Goal: Task Accomplishment & Management: Complete application form

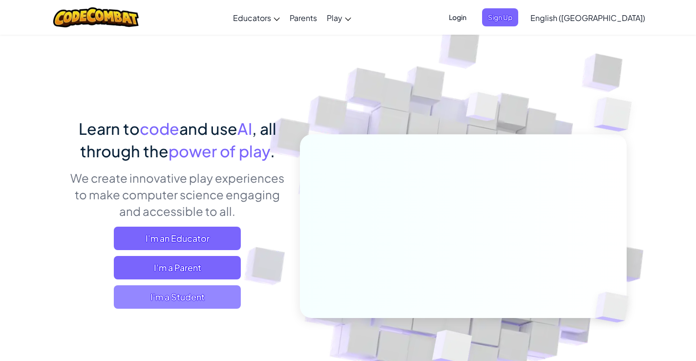
click at [195, 306] on span "I'm a Student" at bounding box center [177, 296] width 127 height 23
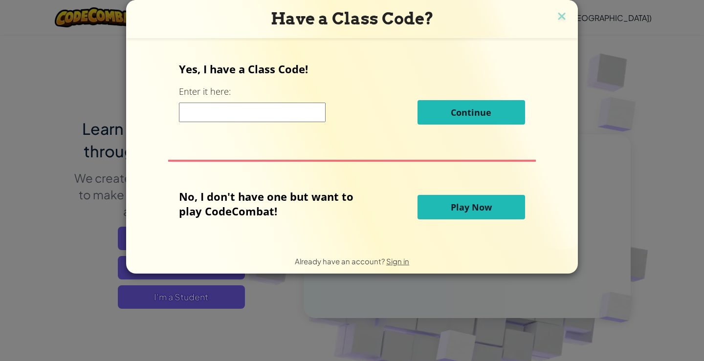
click at [450, 214] on button "Play Now" at bounding box center [470, 207] width 107 height 24
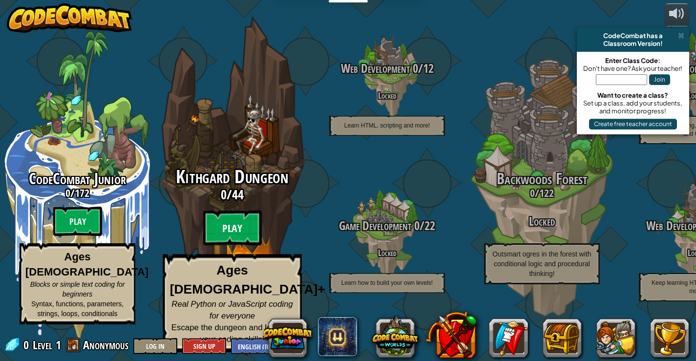
click at [252, 240] on btn "Play" at bounding box center [232, 228] width 59 height 35
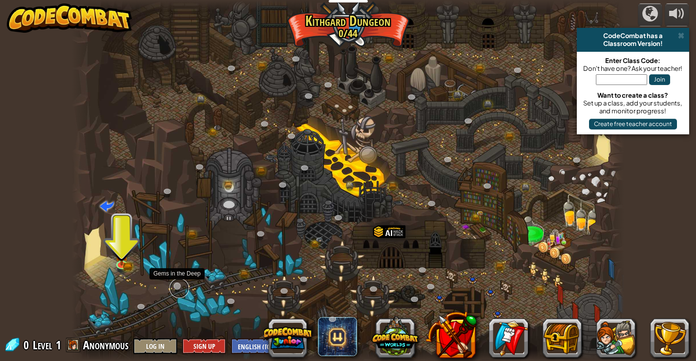
click at [178, 285] on link at bounding box center [180, 288] width 20 height 20
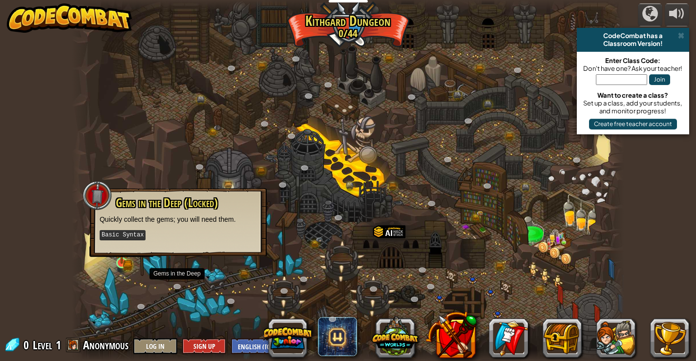
click at [121, 262] on img at bounding box center [122, 249] width 14 height 30
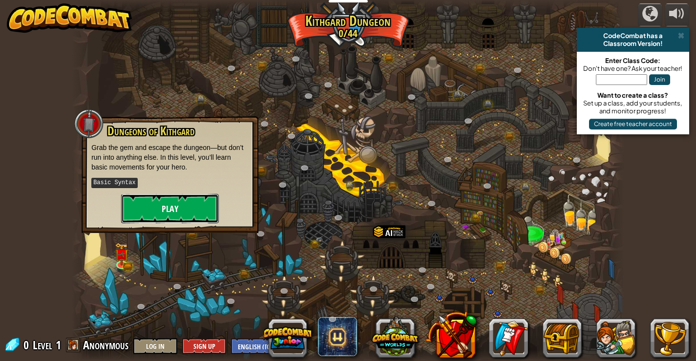
click at [189, 207] on button "Play" at bounding box center [170, 208] width 98 height 29
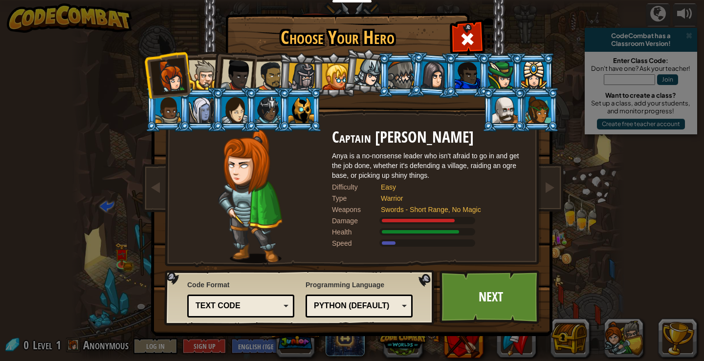
click at [270, 74] on div at bounding box center [270, 76] width 30 height 30
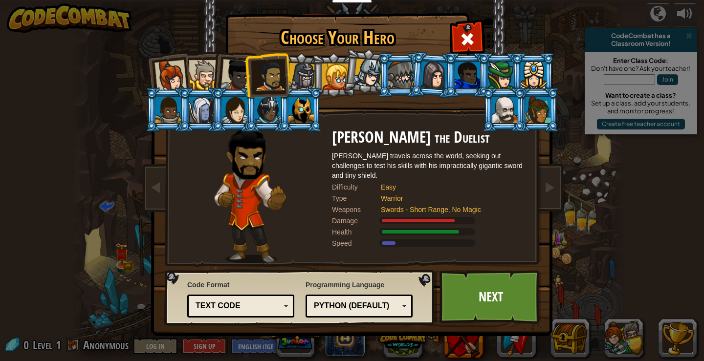
click at [229, 73] on div at bounding box center [236, 75] width 32 height 32
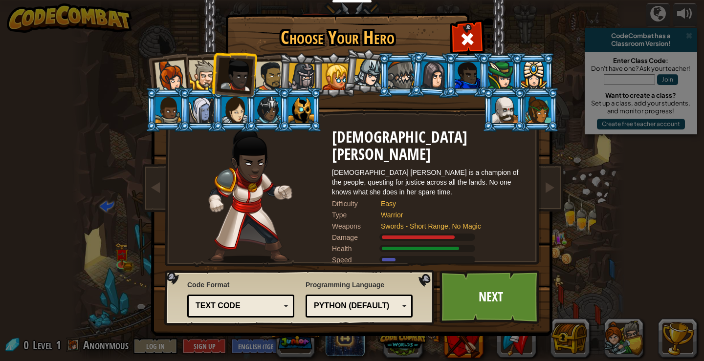
click at [207, 75] on div at bounding box center [204, 75] width 30 height 30
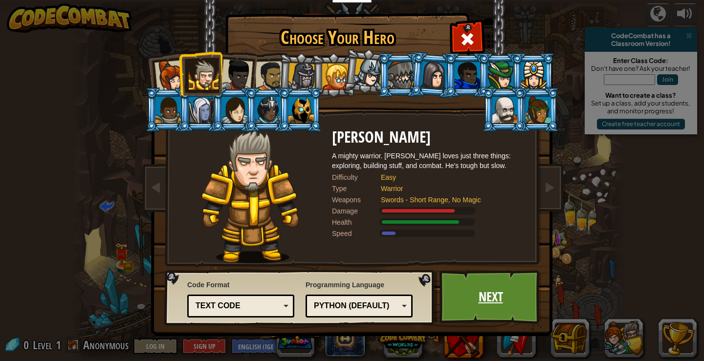
click at [490, 294] on link "Next" at bounding box center [490, 297] width 102 height 54
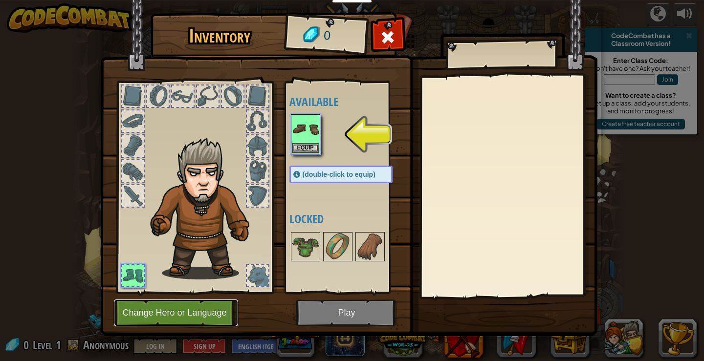
click at [188, 313] on button "Change Hero or Language" at bounding box center [176, 313] width 124 height 27
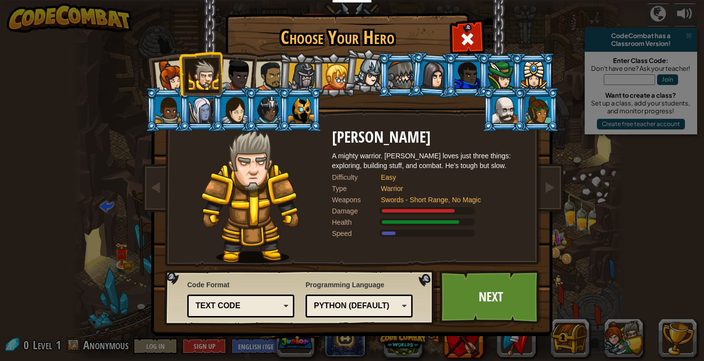
click at [168, 78] on div at bounding box center [170, 76] width 32 height 32
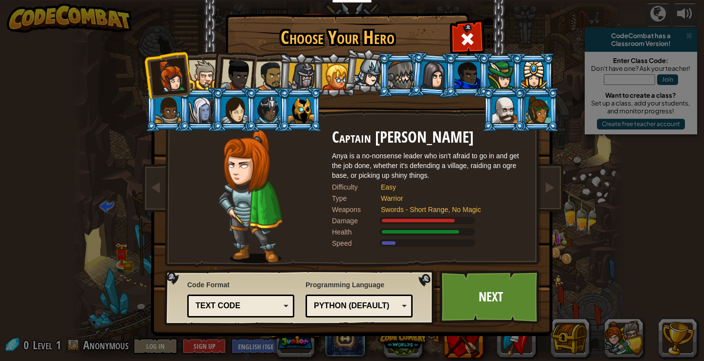
click at [213, 63] on li at bounding box center [234, 73] width 48 height 48
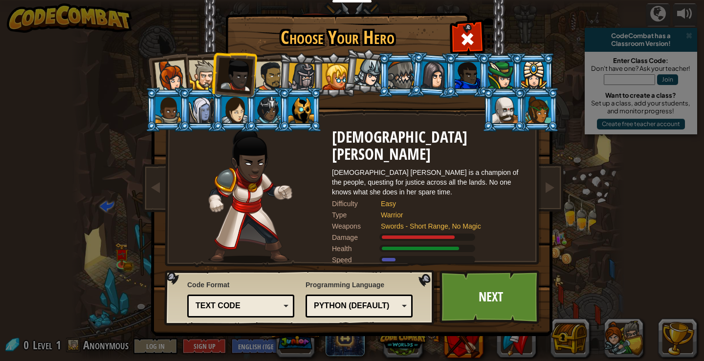
click at [442, 76] on div at bounding box center [433, 75] width 27 height 28
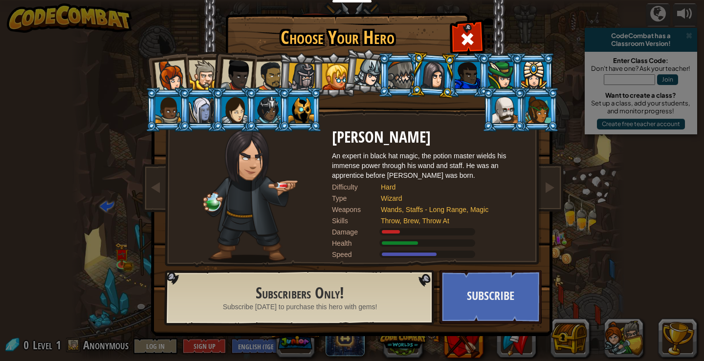
click at [399, 73] on div at bounding box center [400, 75] width 25 height 26
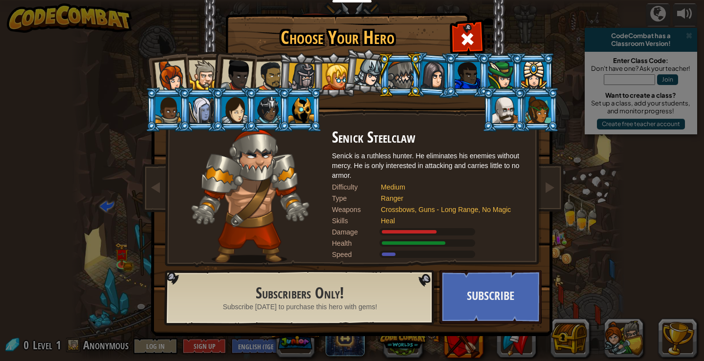
click at [264, 80] on div at bounding box center [270, 76] width 30 height 30
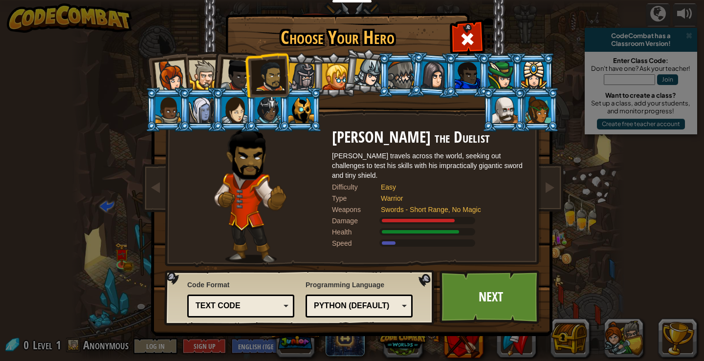
click at [301, 78] on div at bounding box center [302, 77] width 28 height 28
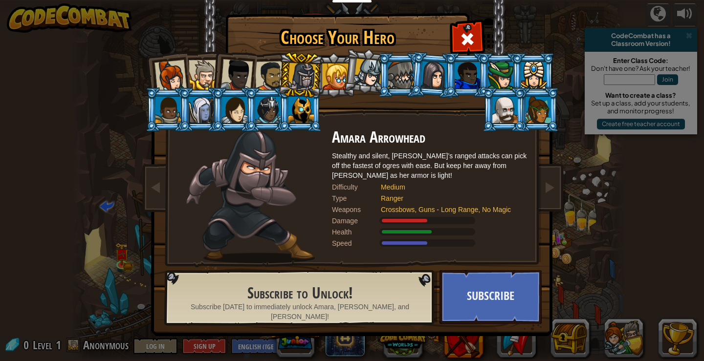
click at [271, 76] on div at bounding box center [270, 76] width 30 height 30
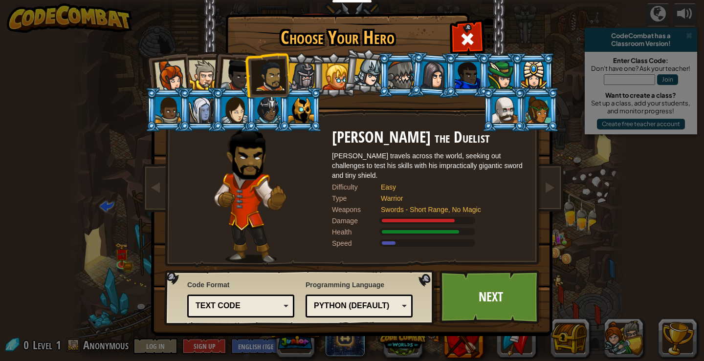
click at [241, 73] on div at bounding box center [236, 75] width 32 height 32
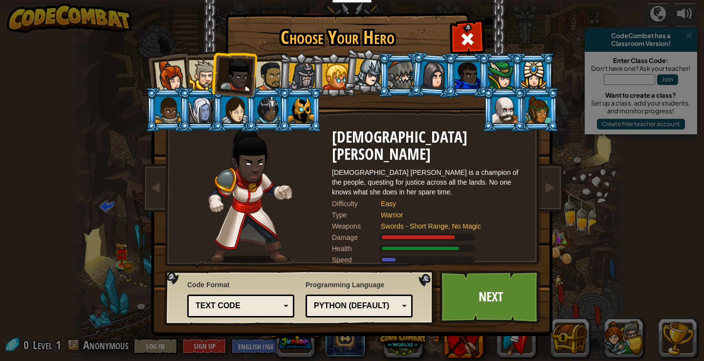
click at [162, 75] on div at bounding box center [170, 76] width 32 height 32
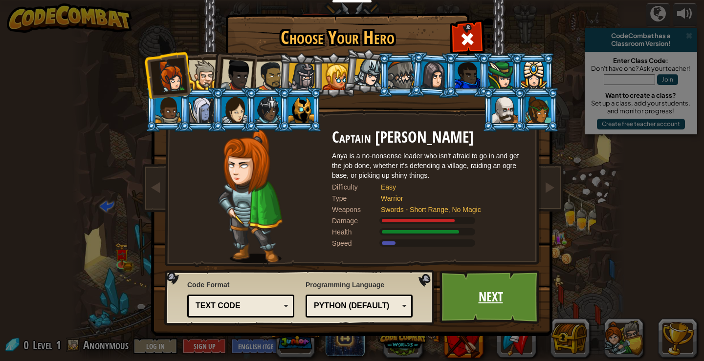
click at [481, 298] on link "Next" at bounding box center [490, 297] width 102 height 54
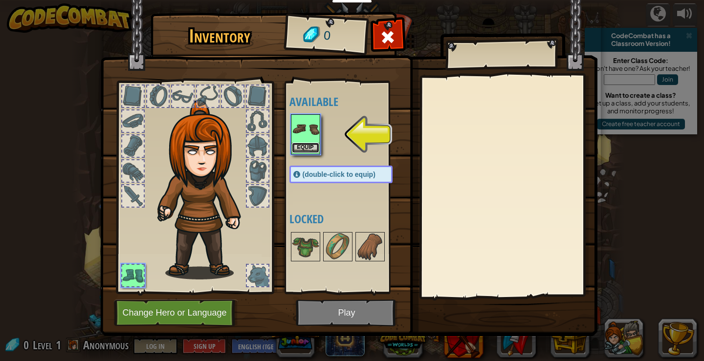
click at [306, 145] on button "Equip" at bounding box center [305, 148] width 27 height 10
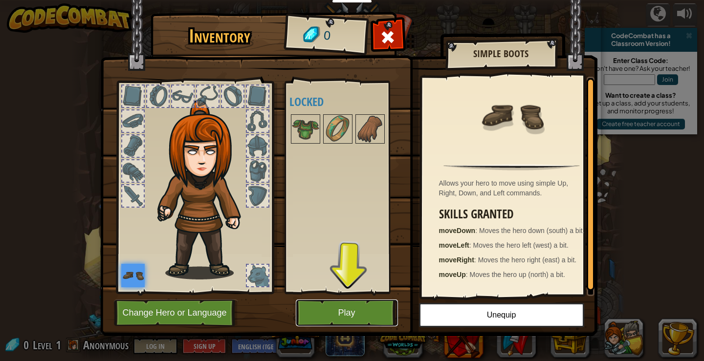
click at [362, 310] on button "Play" at bounding box center [347, 313] width 102 height 27
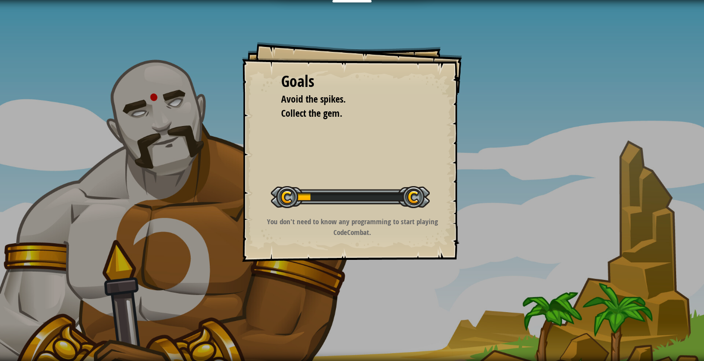
click at [381, 222] on p "You don't need to know any programming to start playing CodeCombat." at bounding box center [352, 226] width 196 height 21
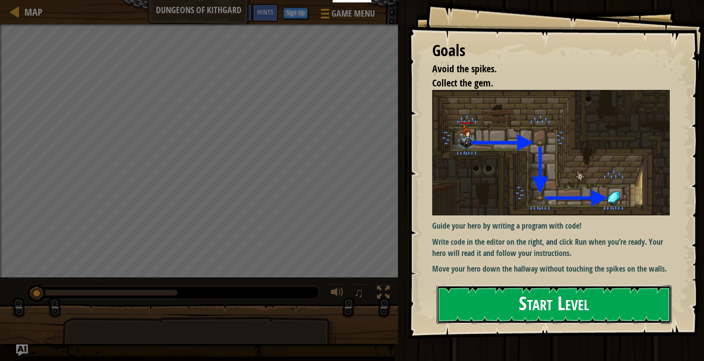
click at [505, 302] on button "Start Level" at bounding box center [553, 304] width 235 height 39
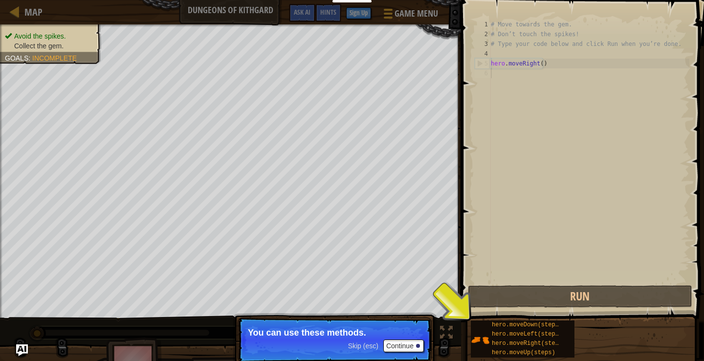
click at [581, 194] on div "# Move towards the gem. # Don’t touch the spikes! # Type your code below and cl…" at bounding box center [589, 161] width 200 height 283
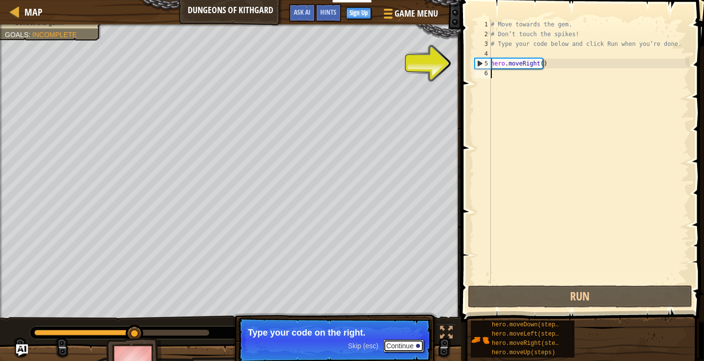
click at [411, 341] on button "Continue" at bounding box center [403, 346] width 41 height 13
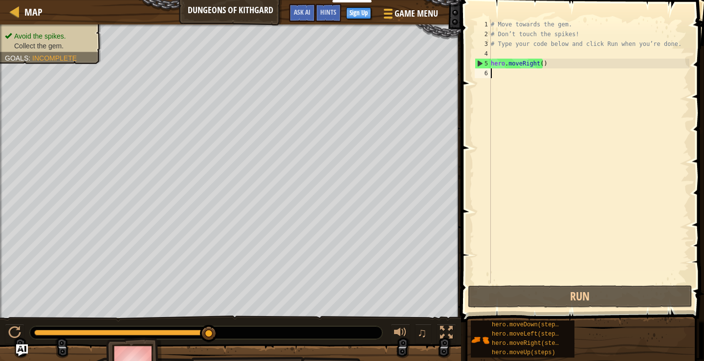
click at [496, 73] on div "# Move towards the gem. # Don’t touch the spikes! # Type your code below and cl…" at bounding box center [589, 161] width 200 height 283
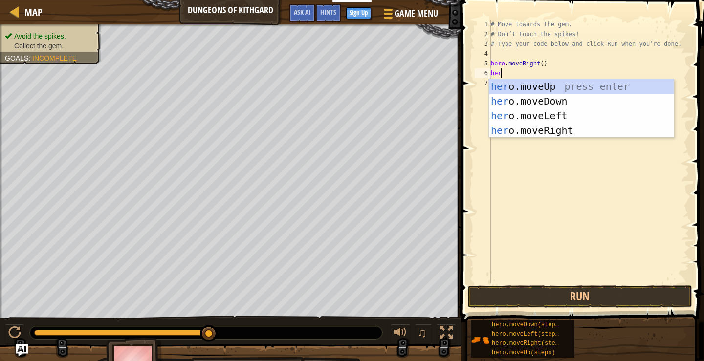
scroll to position [4, 0]
type textarea "hero."
click at [553, 105] on div "hero. moveUp press enter hero. moveDown press enter hero. moveLeft press enter …" at bounding box center [581, 123] width 185 height 88
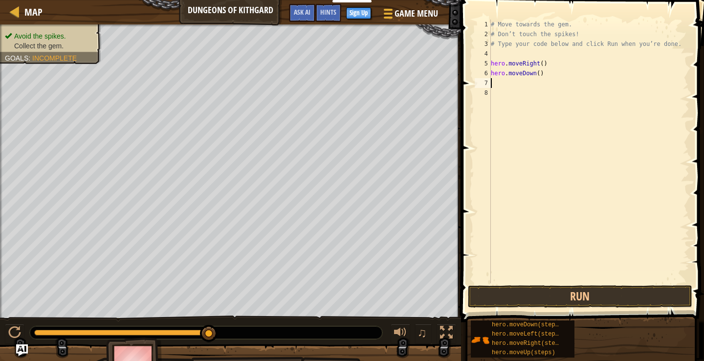
scroll to position [4, 0]
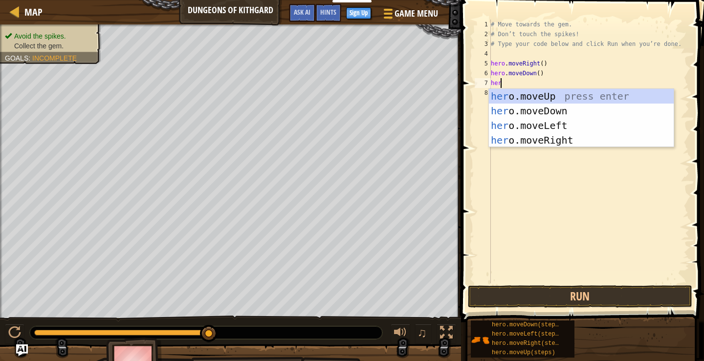
type textarea "hero"
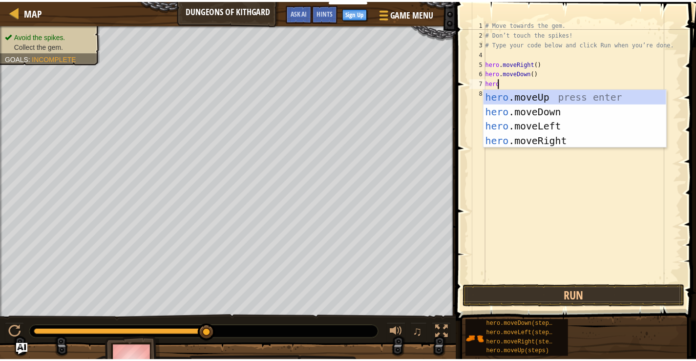
scroll to position [4, 0]
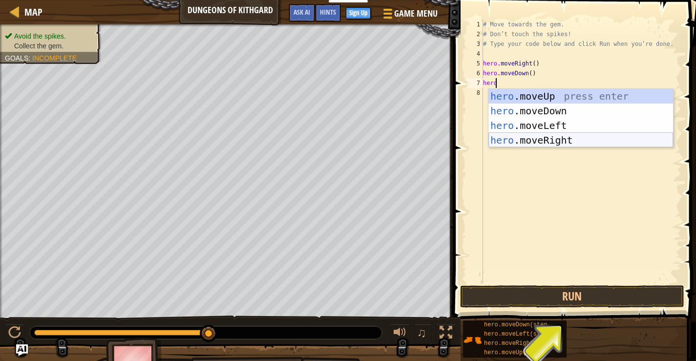
click at [557, 135] on div "hero .moveUp press enter hero .moveDown press enter hero .moveLeft press enter …" at bounding box center [581, 133] width 185 height 88
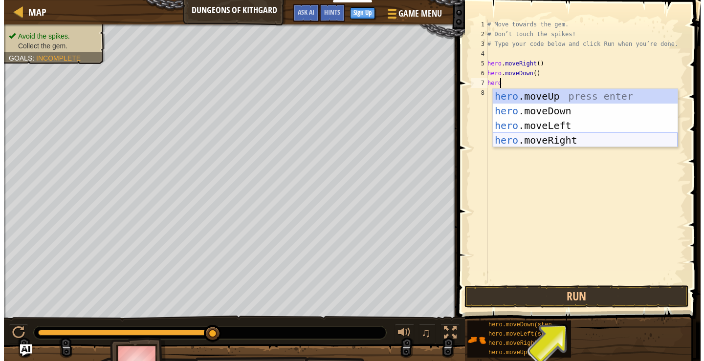
scroll to position [4, 0]
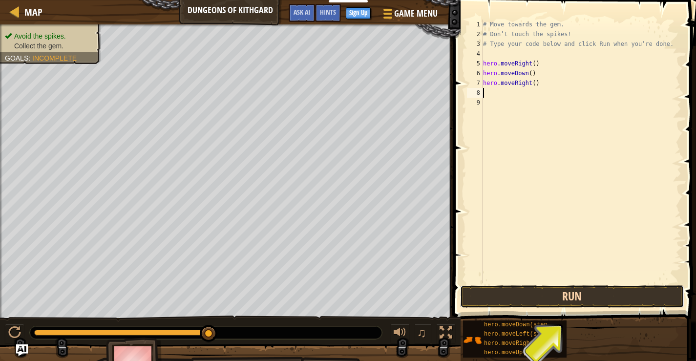
click at [554, 288] on button "Run" at bounding box center [572, 296] width 224 height 22
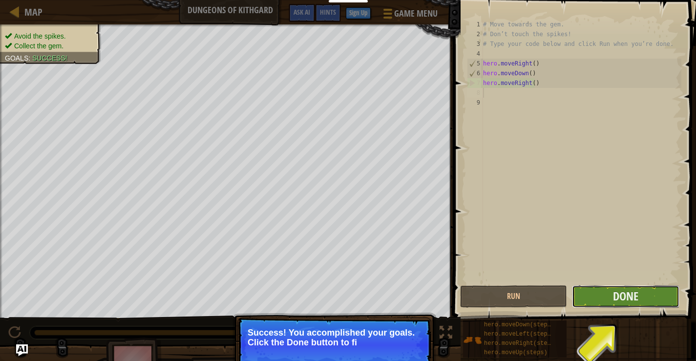
click at [600, 296] on button "Done" at bounding box center [625, 296] width 107 height 22
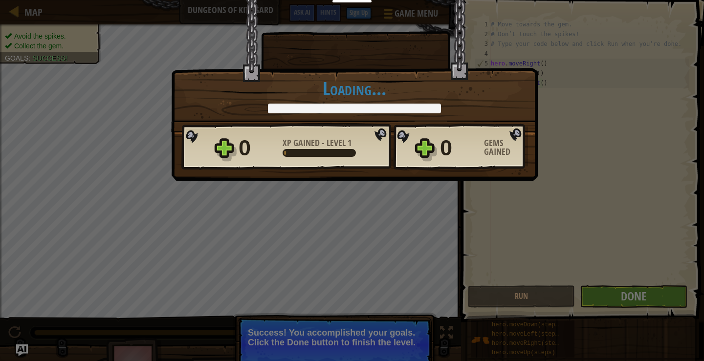
click at [340, 327] on div "× Well done, hero. You’re building the strength to escape [PERSON_NAME]. How fu…" at bounding box center [352, 180] width 704 height 361
click at [607, 288] on div "× Well done, hero. You’re building the strength to escape [PERSON_NAME]. How fu…" at bounding box center [352, 180] width 704 height 361
click at [609, 301] on div "× Well done, hero. You’re building the strength to escape [PERSON_NAME]. How fu…" at bounding box center [352, 180] width 704 height 361
click at [390, 108] on div at bounding box center [354, 109] width 173 height 10
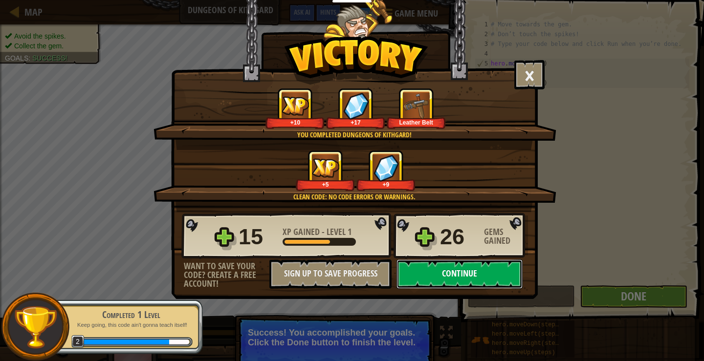
click at [444, 274] on button "Continue" at bounding box center [459, 273] width 126 height 29
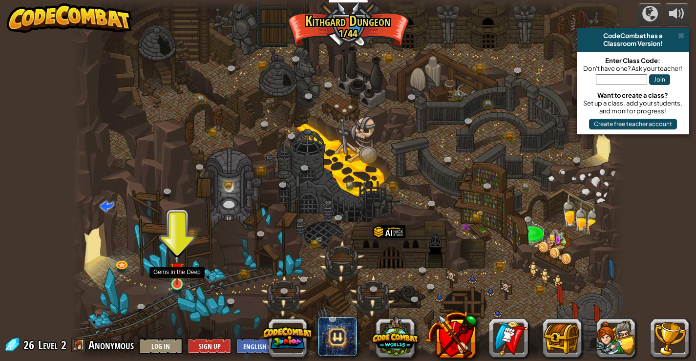
click at [176, 274] on img at bounding box center [177, 270] width 14 height 32
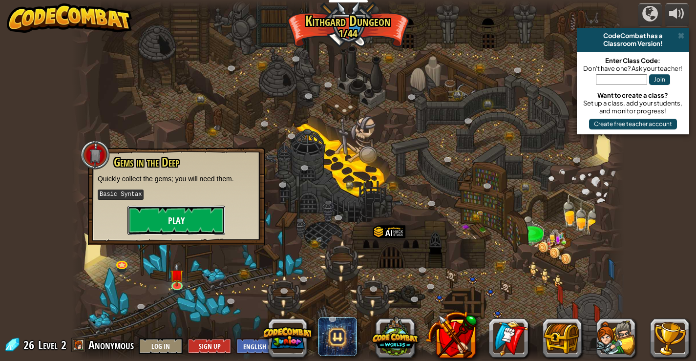
click at [179, 228] on button "Play" at bounding box center [177, 220] width 98 height 29
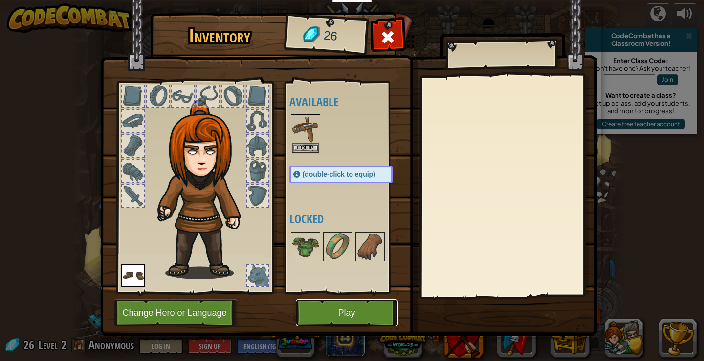
click at [352, 312] on button "Play" at bounding box center [347, 313] width 102 height 27
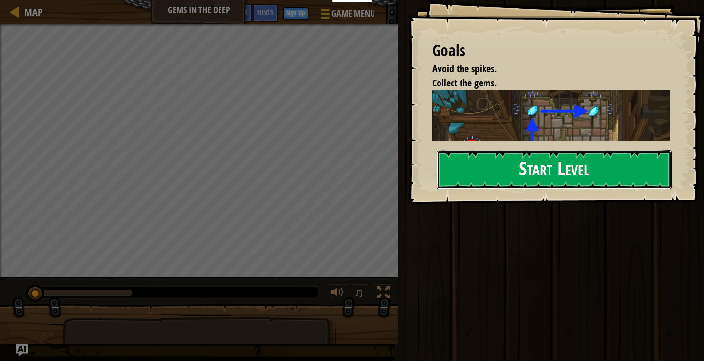
click at [501, 175] on button "Start Level" at bounding box center [553, 169] width 235 height 39
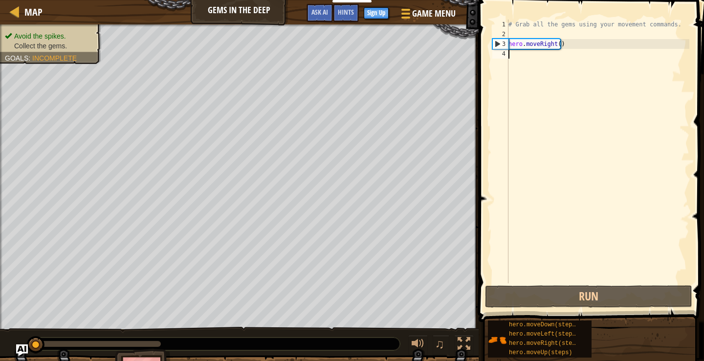
scroll to position [4, 0]
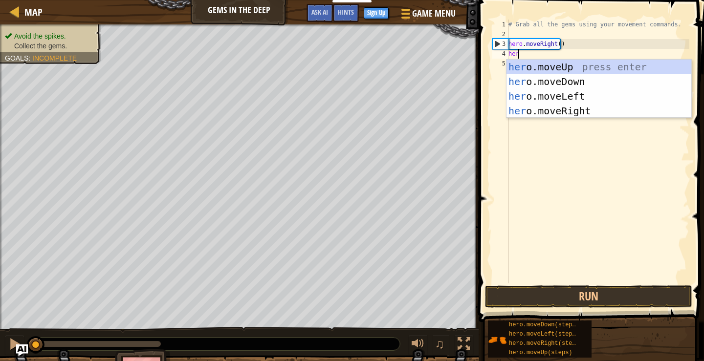
type textarea "hero"
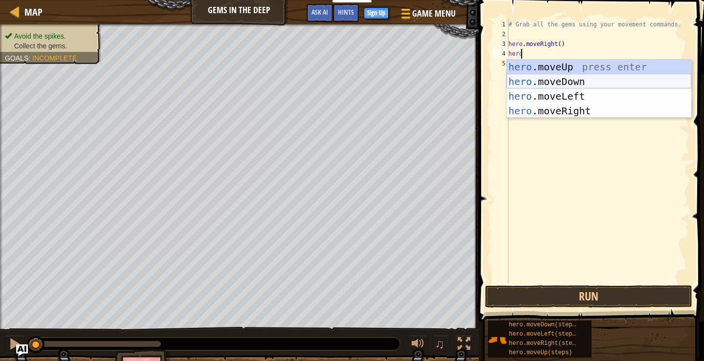
click at [597, 79] on div "hero .moveUp press enter hero .moveDown press enter hero .moveLeft press enter …" at bounding box center [598, 104] width 185 height 88
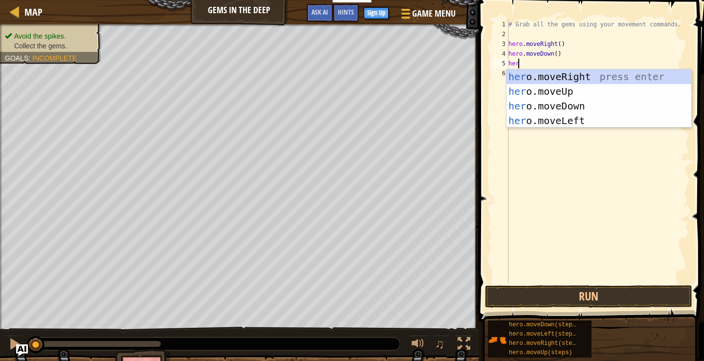
type textarea "hero"
click at [570, 76] on div "hero .moveUp press enter hero .moveDown press enter hero .moveLeft press enter …" at bounding box center [598, 113] width 185 height 88
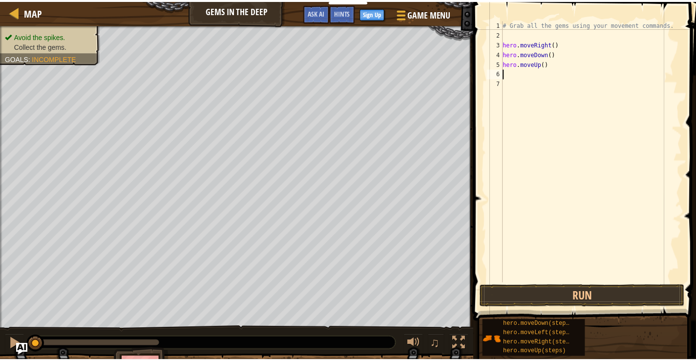
scroll to position [4, 0]
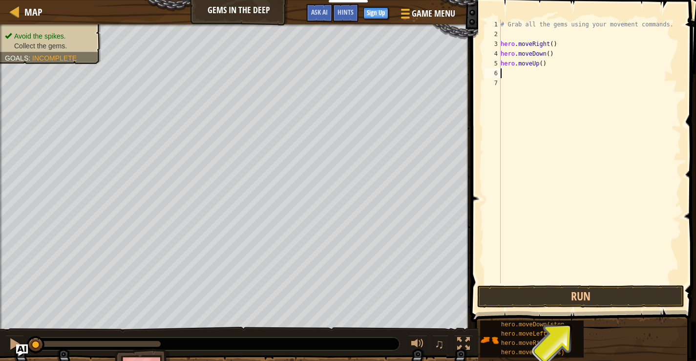
click at [538, 65] on div "# Grab all the gems using your movement commands. hero . moveRight ( ) hero . m…" at bounding box center [590, 161] width 183 height 283
type textarea "hero.moveUp(2)"
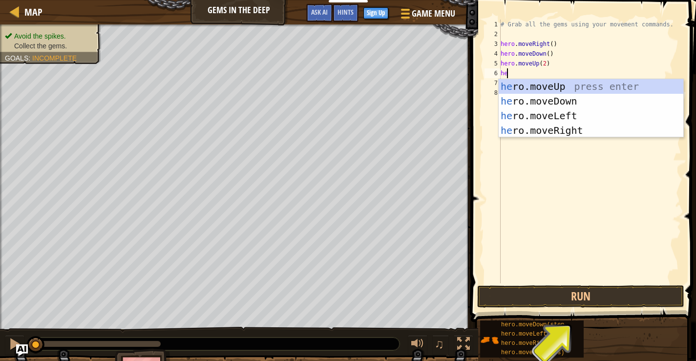
type textarea "her"
click at [581, 128] on div "her o.moveUp press enter her o.moveDown press enter her o.moveLeft press enter …" at bounding box center [591, 123] width 185 height 88
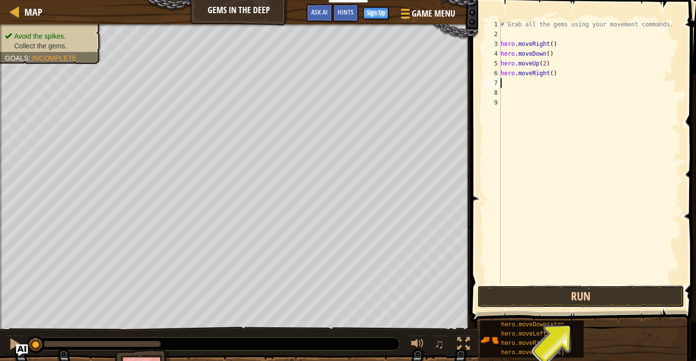
click at [562, 295] on button "Run" at bounding box center [580, 296] width 207 height 22
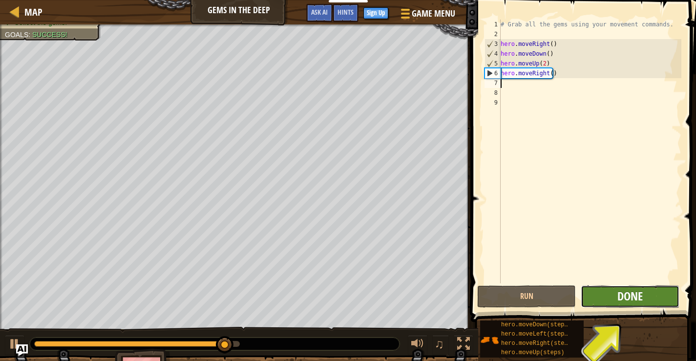
click at [619, 295] on span "Done" at bounding box center [630, 296] width 25 height 16
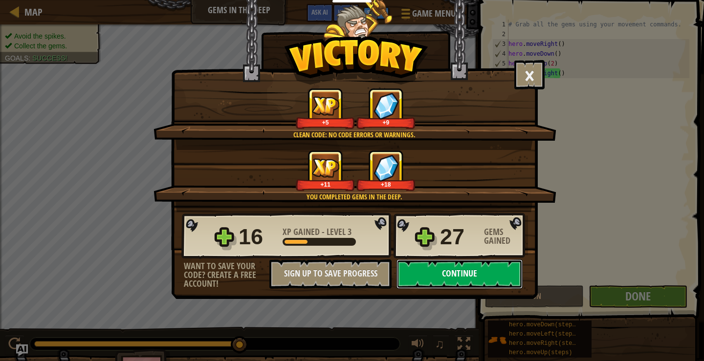
click at [448, 272] on button "Continue" at bounding box center [459, 273] width 126 height 29
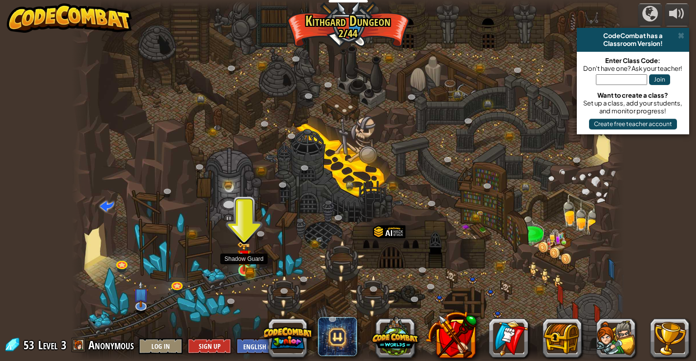
click at [249, 264] on img at bounding box center [244, 256] width 14 height 30
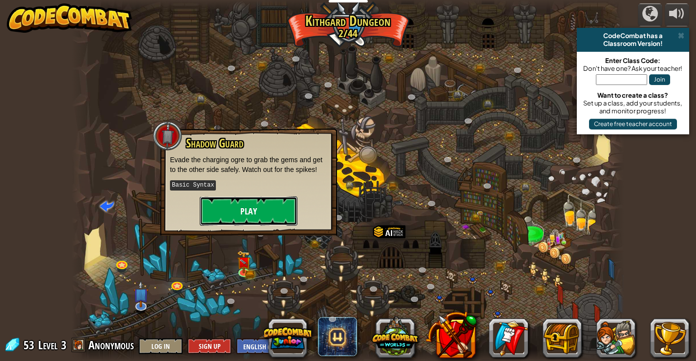
click at [269, 206] on button "Play" at bounding box center [249, 210] width 98 height 29
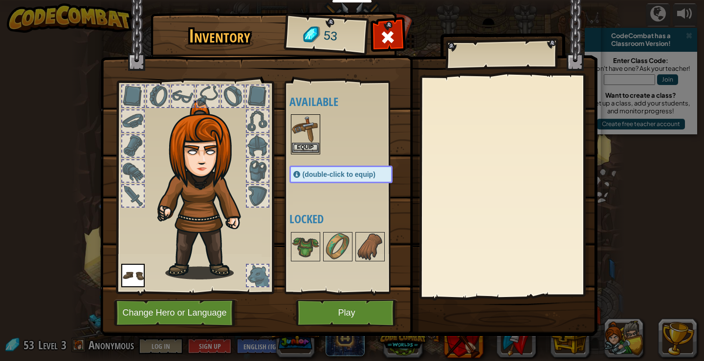
click at [308, 141] on img at bounding box center [305, 128] width 27 height 27
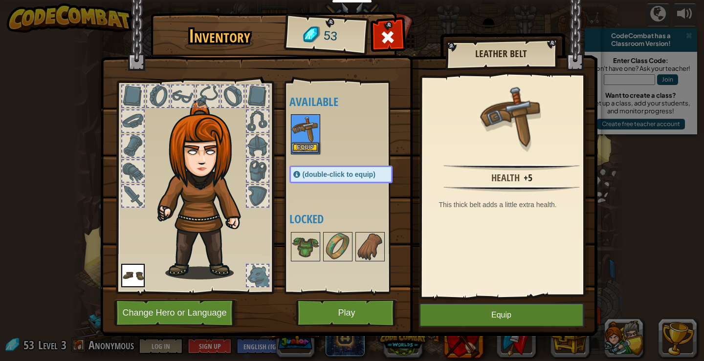
click at [308, 141] on img at bounding box center [305, 128] width 27 height 27
click at [310, 148] on button "Equip" at bounding box center [305, 148] width 27 height 10
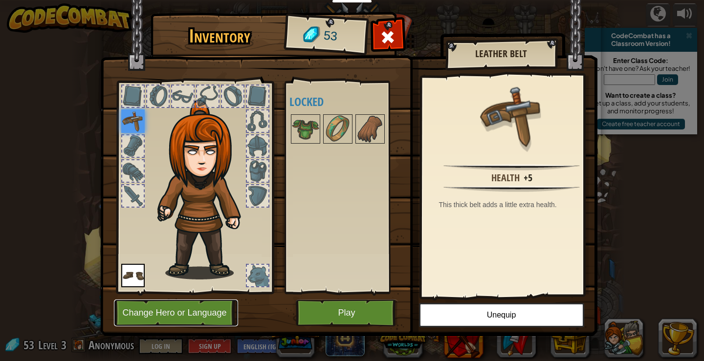
click at [156, 312] on button "Change Hero or Language" at bounding box center [176, 313] width 124 height 27
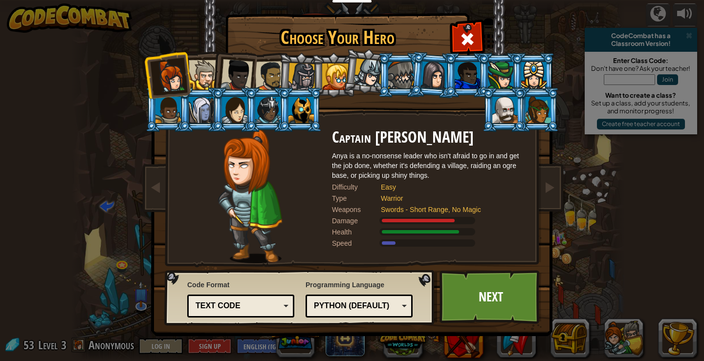
click at [196, 80] on div at bounding box center [204, 75] width 30 height 30
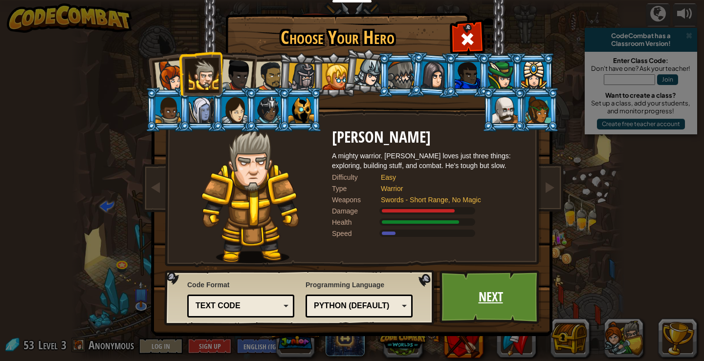
click at [483, 301] on link "Next" at bounding box center [490, 297] width 102 height 54
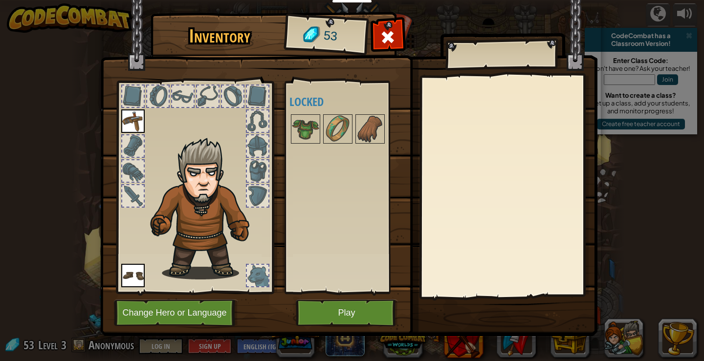
click at [132, 123] on img at bounding box center [132, 120] width 23 height 23
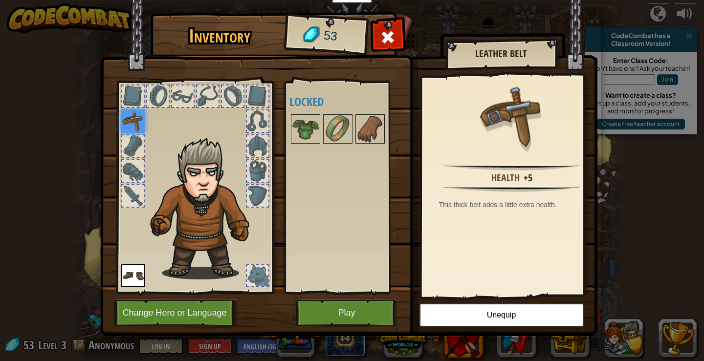
click at [137, 267] on img at bounding box center [132, 275] width 23 height 23
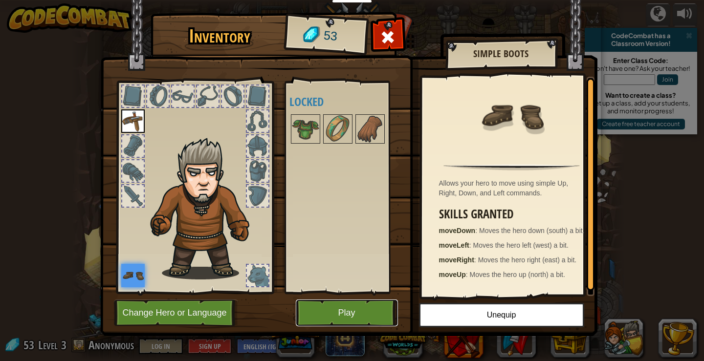
click at [364, 311] on button "Play" at bounding box center [347, 313] width 102 height 27
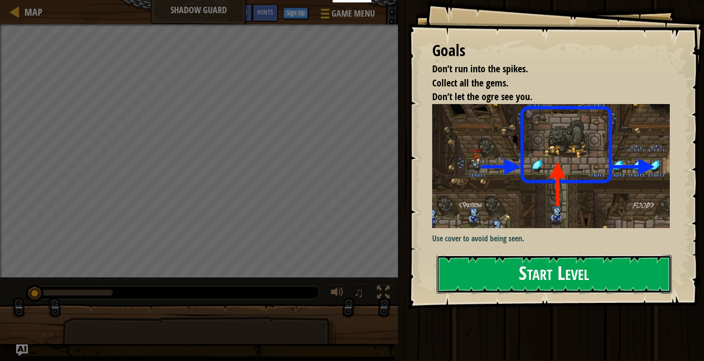
click at [587, 272] on button "Start Level" at bounding box center [553, 274] width 235 height 39
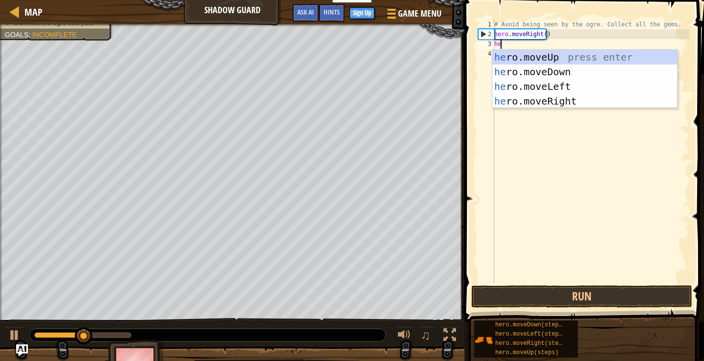
scroll to position [4, 0]
type textarea "hero"
click at [559, 54] on div "hero .moveUp press enter hero .moveDown press enter hero .moveLeft press enter …" at bounding box center [584, 94] width 185 height 88
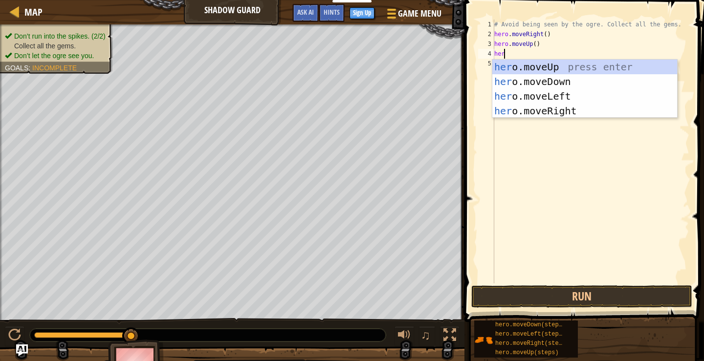
type textarea "hero"
click at [570, 106] on div "hero .moveUp press enter hero .moveDown press enter hero .moveLeft press enter …" at bounding box center [584, 104] width 185 height 88
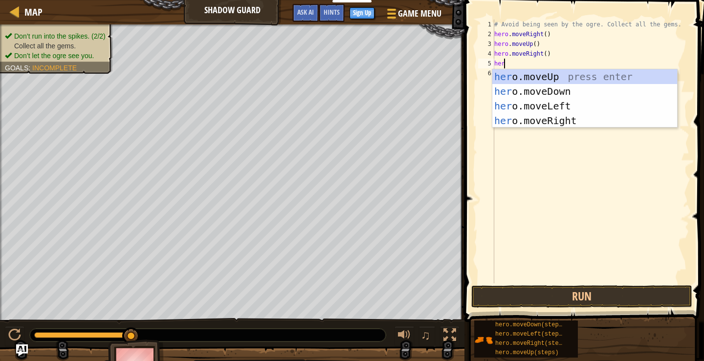
type textarea "hero"
click at [542, 95] on div "hero .moveUp press enter hero .moveDown press enter hero .moveLeft press enter …" at bounding box center [584, 113] width 185 height 88
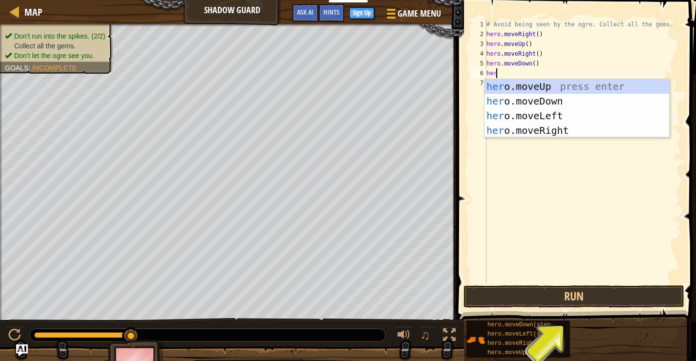
type textarea "hero"
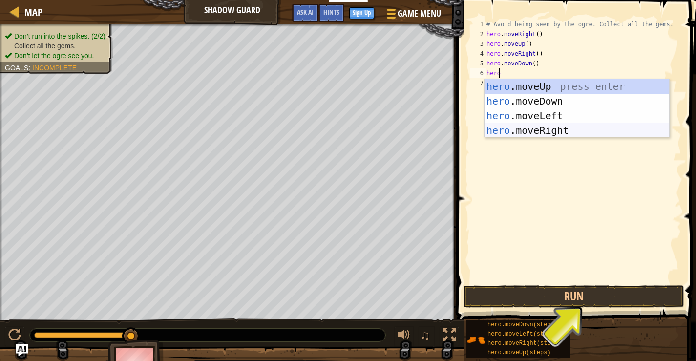
click at [531, 128] on div "hero .moveUp press enter hero .moveDown press enter hero .moveLeft press enter …" at bounding box center [577, 123] width 185 height 88
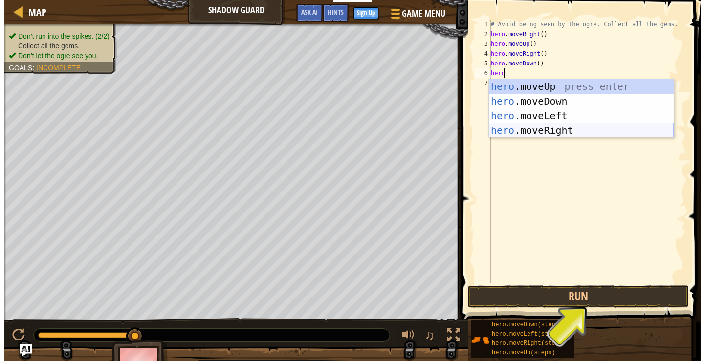
scroll to position [4, 0]
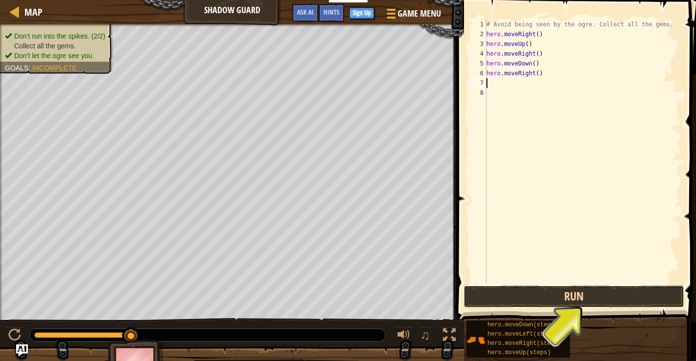
click at [557, 295] on button "Run" at bounding box center [574, 296] width 221 height 22
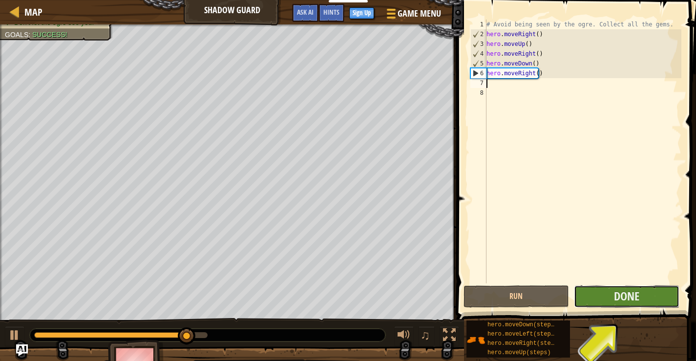
click at [628, 287] on button "Done" at bounding box center [627, 296] width 106 height 22
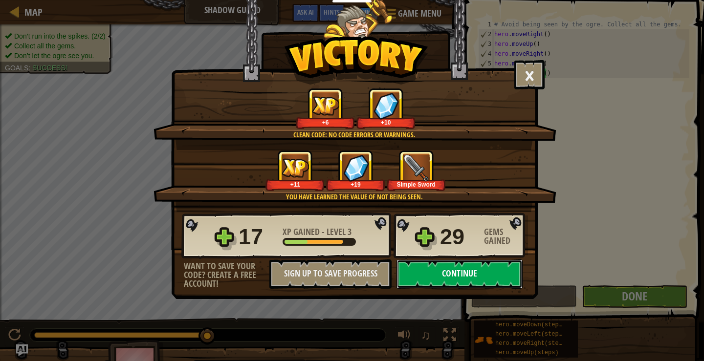
click at [446, 274] on button "Continue" at bounding box center [459, 273] width 126 height 29
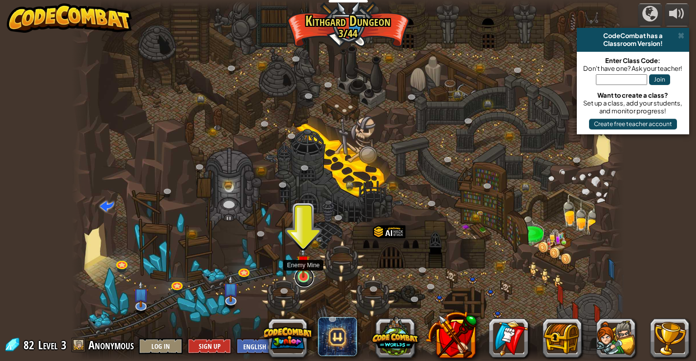
click at [306, 278] on link at bounding box center [305, 278] width 20 height 20
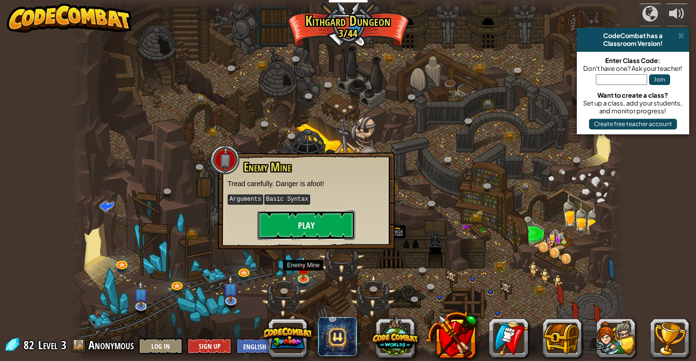
click at [328, 211] on button "Play" at bounding box center [306, 225] width 98 height 29
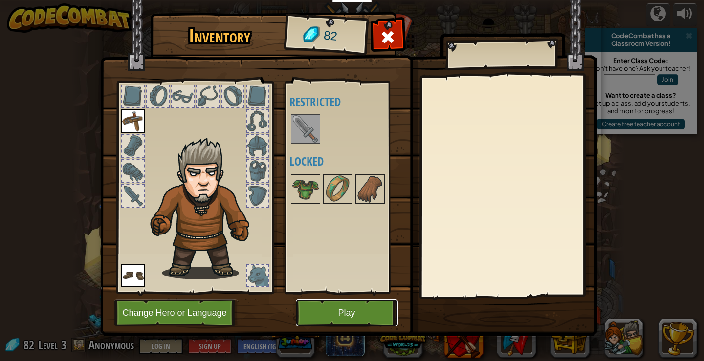
click at [341, 317] on button "Play" at bounding box center [347, 313] width 102 height 27
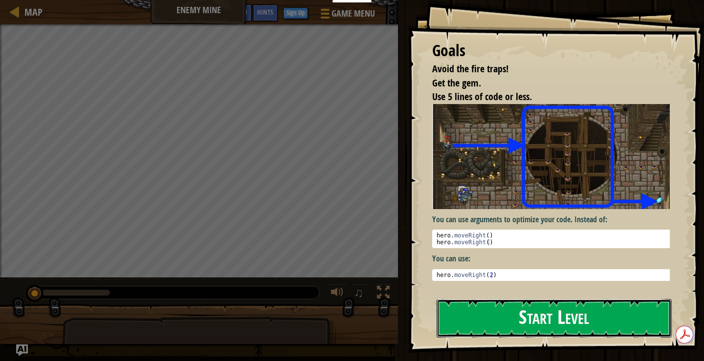
click at [484, 314] on button "Start Level" at bounding box center [553, 318] width 235 height 39
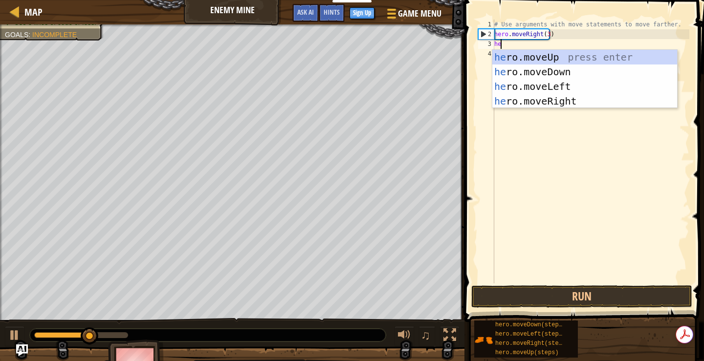
scroll to position [4, 0]
type textarea "hero"
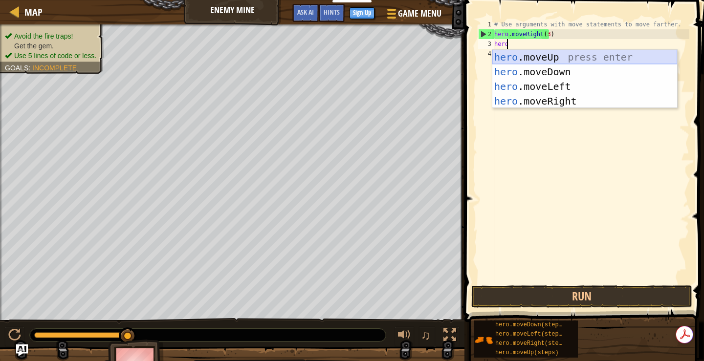
click at [544, 55] on div "hero .moveUp press enter hero .moveDown press enter hero .moveLeft press enter …" at bounding box center [584, 94] width 185 height 88
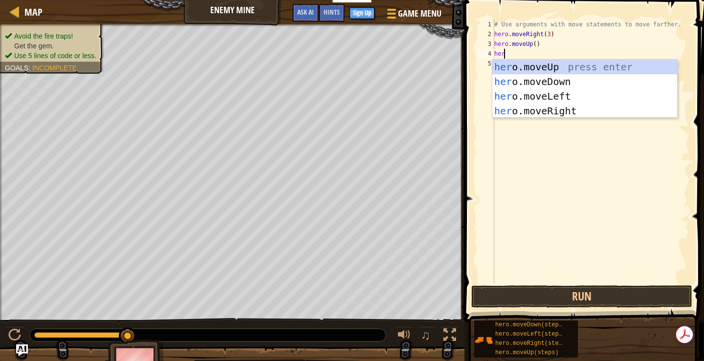
type textarea "hero"
click at [552, 114] on div "hero .moveUp press enter hero .moveDown press enter hero .moveLeft press enter …" at bounding box center [584, 104] width 185 height 88
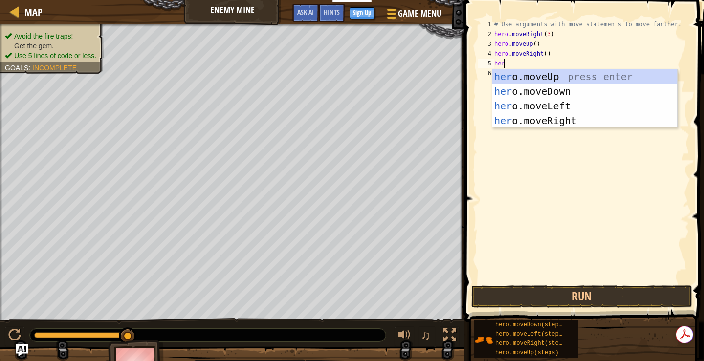
type textarea "hero"
click at [541, 90] on div "hero .moveUp press enter hero .moveDown press enter hero .moveLeft press enter …" at bounding box center [584, 113] width 185 height 88
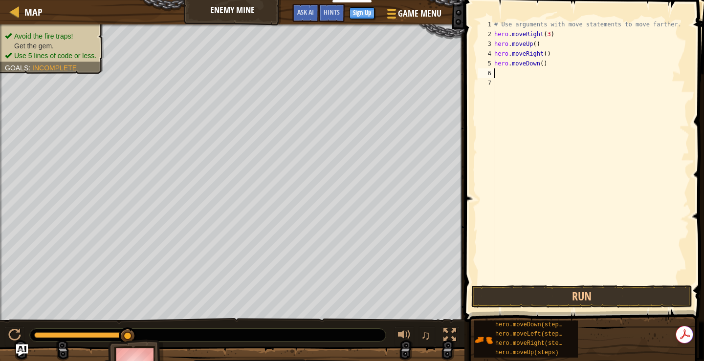
scroll to position [4, 0]
click at [538, 64] on div "# Use arguments with move statements to move farther. hero . moveRight ( 3 ) he…" at bounding box center [590, 161] width 197 height 283
type textarea "hero.moveDown(3)"
click at [495, 70] on div "# Use arguments with move statements to move farther. hero . moveRight ( 3 ) he…" at bounding box center [590, 161] width 197 height 283
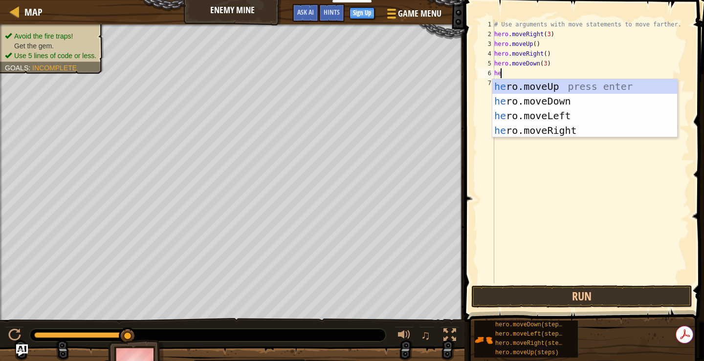
scroll to position [4, 0]
type textarea "hero"
click at [559, 127] on div "hero .moveUp press enter hero .moveDown press enter hero .moveLeft press enter …" at bounding box center [584, 123] width 185 height 88
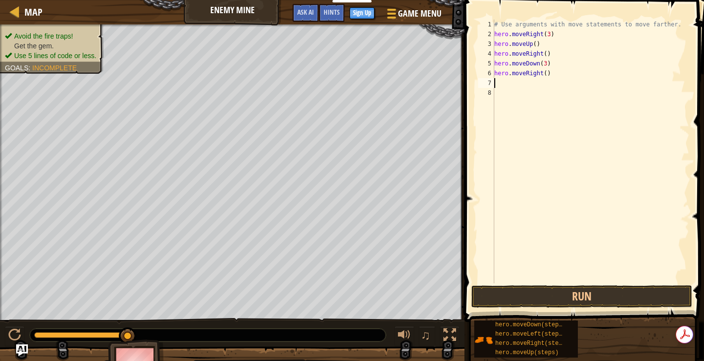
type textarea "2"
click at [542, 73] on div "# Use arguments with move statements to move farther. hero . moveRight ( 3 ) he…" at bounding box center [590, 161] width 197 height 283
type textarea "hero.moveRight(2)"
click at [593, 294] on button "Run" at bounding box center [581, 296] width 221 height 22
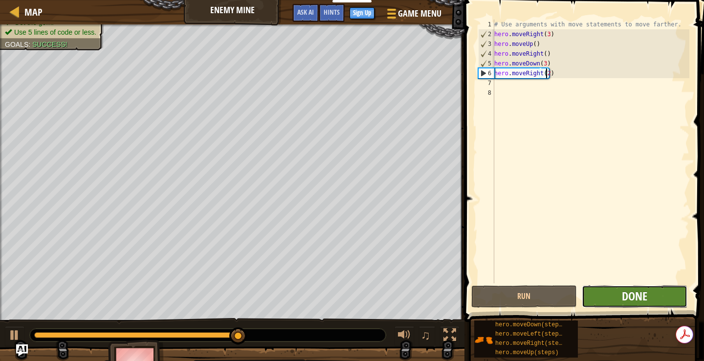
click at [626, 296] on span "Done" at bounding box center [633, 296] width 25 height 16
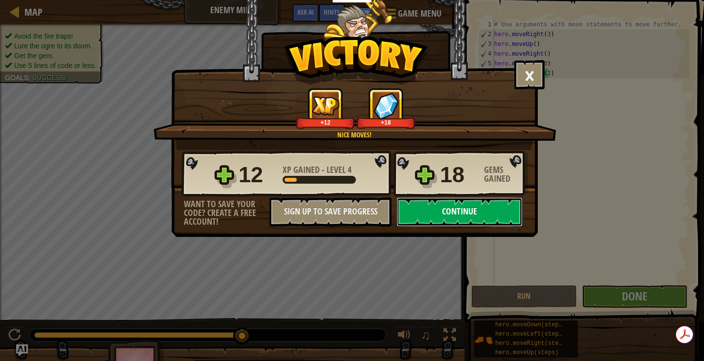
click at [496, 207] on button "Continue" at bounding box center [459, 211] width 126 height 29
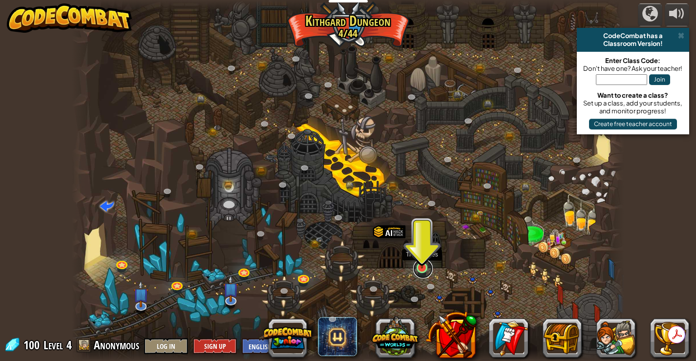
click at [424, 270] on link at bounding box center [423, 269] width 20 height 20
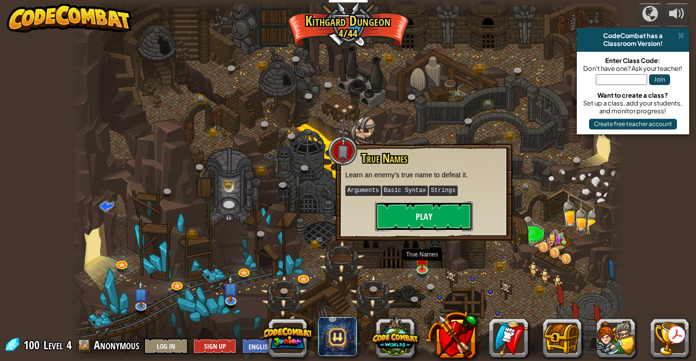
click at [436, 214] on button "Play" at bounding box center [424, 216] width 98 height 29
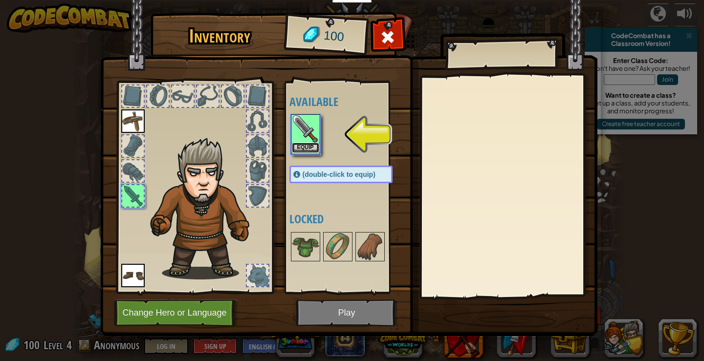
click at [309, 147] on button "Equip" at bounding box center [305, 148] width 27 height 10
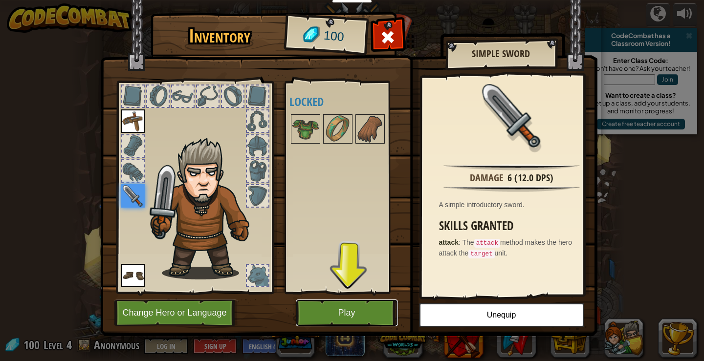
click at [349, 314] on button "Play" at bounding box center [347, 313] width 102 height 27
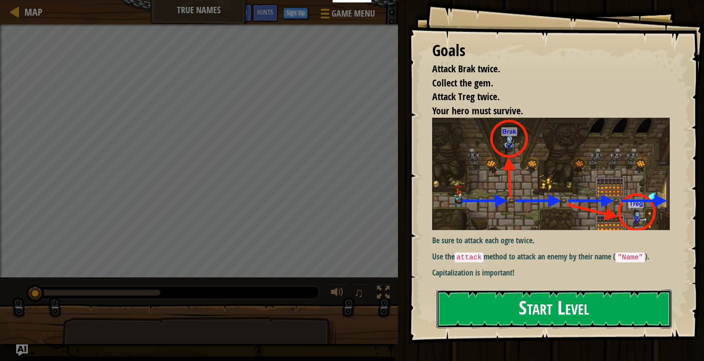
click at [511, 304] on button "Start Level" at bounding box center [553, 309] width 235 height 39
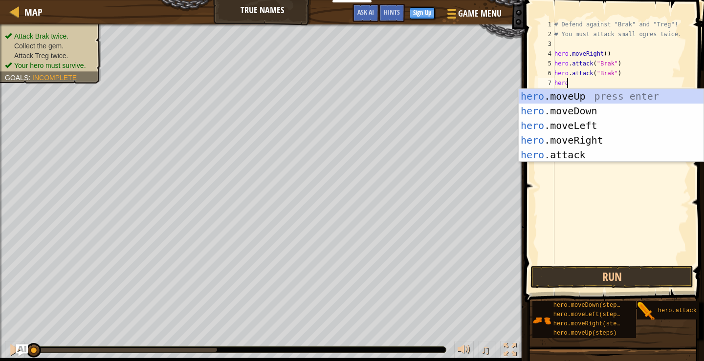
scroll to position [4, 0]
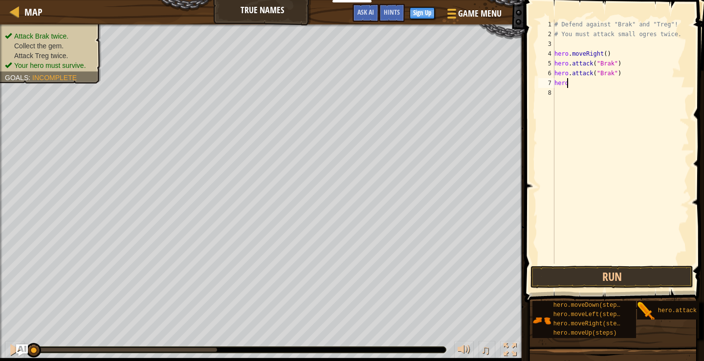
type textarea "hero."
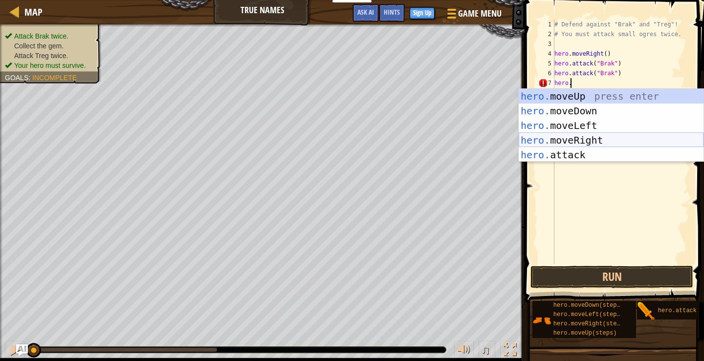
click at [573, 137] on div "hero. moveUp press enter hero. moveDown press enter hero. moveLeft press enter …" at bounding box center [610, 140] width 185 height 103
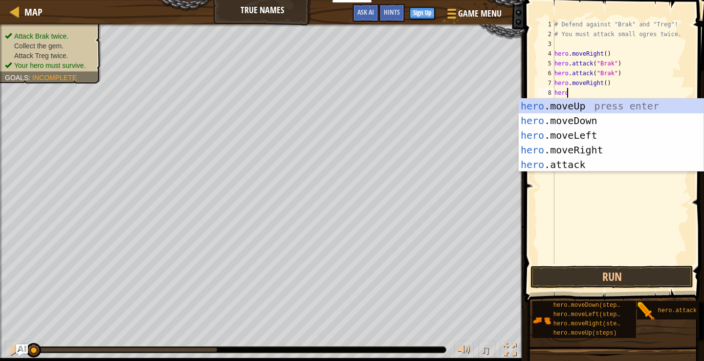
click at [578, 171] on div "hero .moveUp press enter hero .moveDown press enter hero .moveLeft press enter …" at bounding box center [610, 150] width 185 height 103
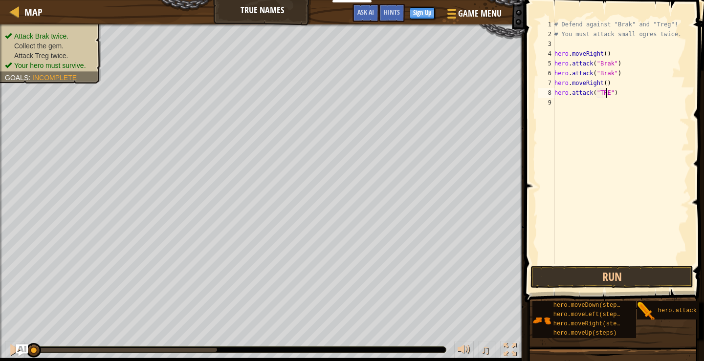
scroll to position [4, 4]
type textarea "hero.attack("Treg")"
click at [561, 106] on div "# Defend against "Brak" and "Treg"! # You must attack small ogres twice. hero .…" at bounding box center [620, 152] width 137 height 264
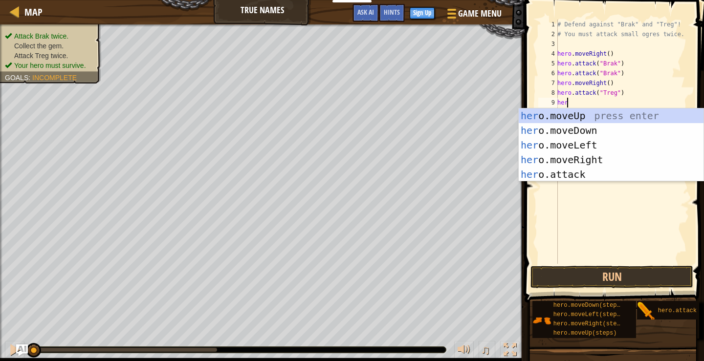
scroll to position [4, 0]
click at [556, 170] on div "hero. moveUp press enter hero. moveDown press enter hero. moveLeft press enter …" at bounding box center [610, 159] width 185 height 103
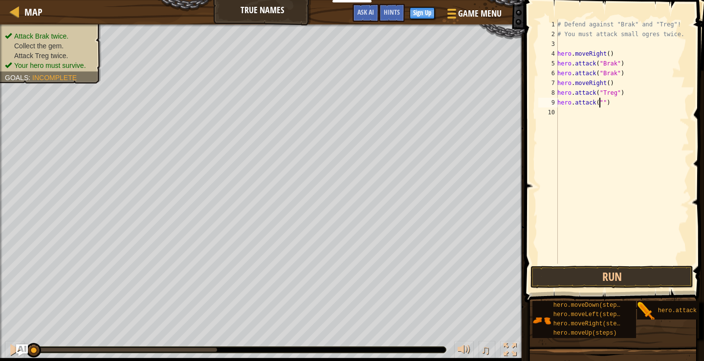
scroll to position [4, 3]
type textarea "hero.attack("Treg")"
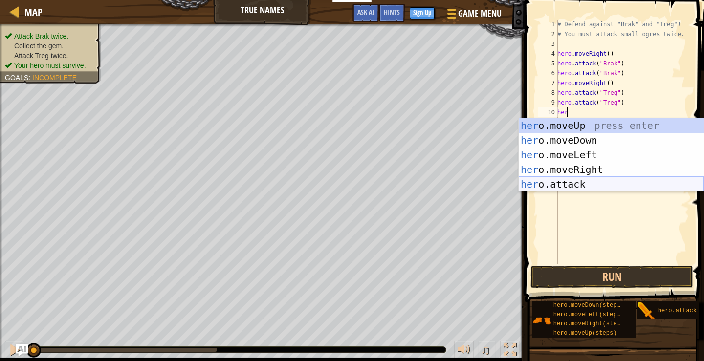
click at [597, 181] on div "her o.moveUp press enter her o.moveDown press enter her o.moveLeft press enter …" at bounding box center [610, 169] width 185 height 103
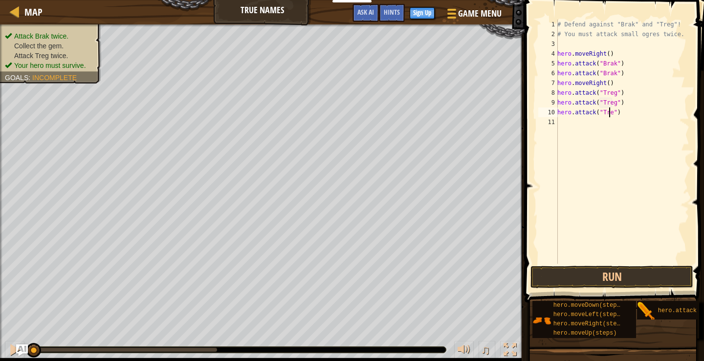
scroll to position [4, 4]
click at [611, 279] on button "Run" at bounding box center [611, 277] width 163 height 22
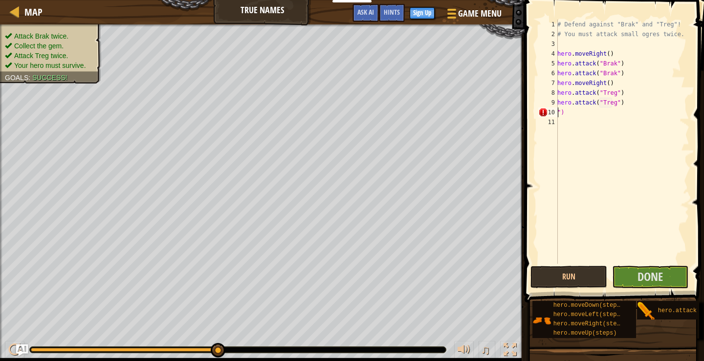
scroll to position [4, 0]
click at [573, 116] on div "# Defend against "Brak" and "Treg"! # You must attack small ogres twice. hero .…" at bounding box center [622, 152] width 134 height 264
type textarea """
click at [648, 272] on span "Done" at bounding box center [649, 277] width 25 height 16
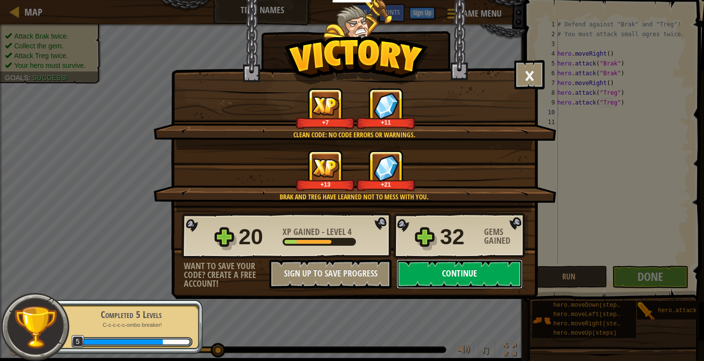
click at [436, 274] on button "Continue" at bounding box center [459, 273] width 126 height 29
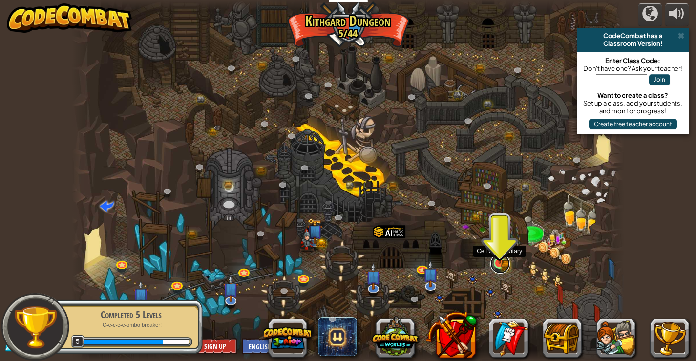
click at [495, 266] on link at bounding box center [501, 264] width 20 height 20
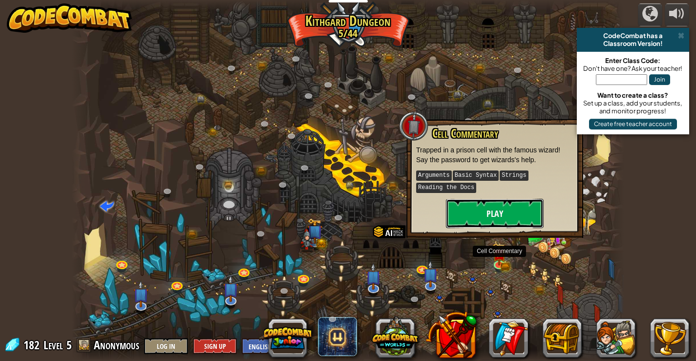
click at [508, 215] on button "Play" at bounding box center [495, 213] width 98 height 29
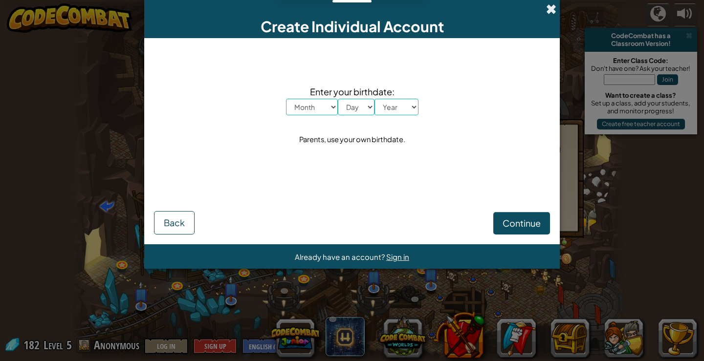
click at [555, 8] on span at bounding box center [551, 9] width 10 height 10
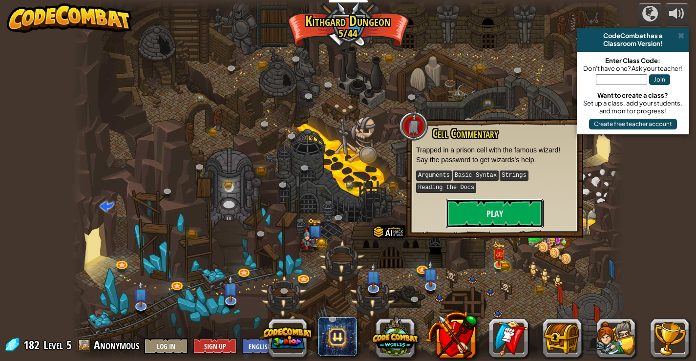
click at [507, 213] on button "Play" at bounding box center [495, 213] width 98 height 29
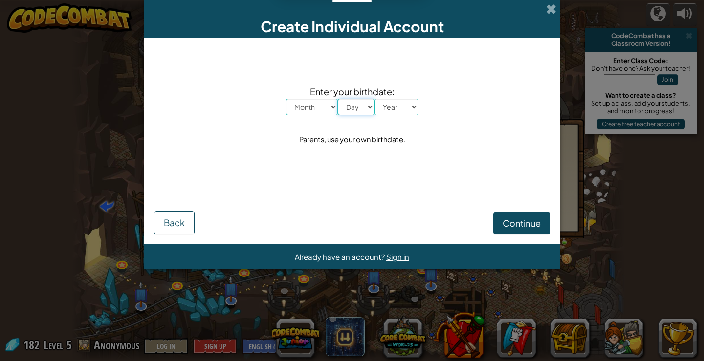
click at [338, 105] on select "Day 1 2 3 4 5 6 7 8 9 10 11 12 13 14 15 16 17 18 19 20 21 22 23 24 25 26 27 28 …" at bounding box center [356, 107] width 37 height 17
select select "17"
click at [338, 99] on select "Day 1 2 3 4 5 6 7 8 9 10 11 12 13 14 15 16 17 18 19 20 21 22 23 24 25 26 27 28 …" at bounding box center [356, 107] width 37 height 17
click at [328, 104] on select "Month January February March April May June July August September October Novem…" at bounding box center [312, 107] width 52 height 17
click at [286, 99] on select "Month January February March April May June July August September October Novem…" at bounding box center [312, 107] width 52 height 17
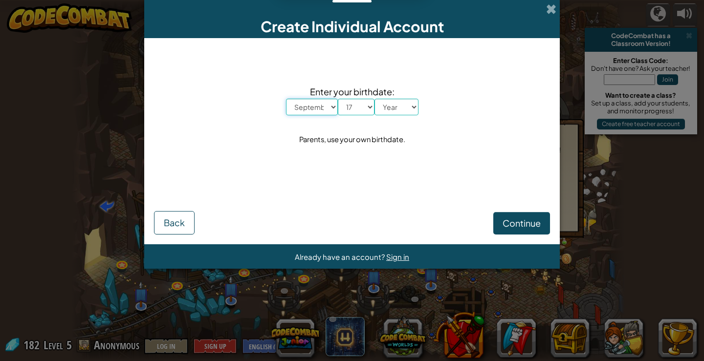
click at [329, 107] on select "Month January February March April May June July August September October Novem…" at bounding box center [312, 107] width 52 height 17
select select "10"
click at [286, 99] on select "Month January February March April May June July August September October Novem…" at bounding box center [312, 107] width 52 height 17
click at [411, 111] on select "Year [DATE] 2024 2023 2022 2021 2020 2019 2018 2017 2016 2015 2014 2013 2012 20…" at bounding box center [396, 107] width 44 height 17
select select "2012"
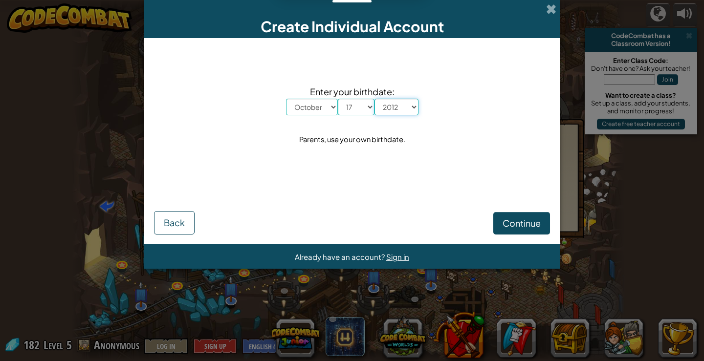
click at [374, 99] on select "Year [DATE] 2024 2023 2022 2021 2020 2019 2018 2017 2016 2015 2014 2013 2012 20…" at bounding box center [396, 107] width 44 height 17
click at [518, 223] on span "Continue" at bounding box center [521, 222] width 38 height 11
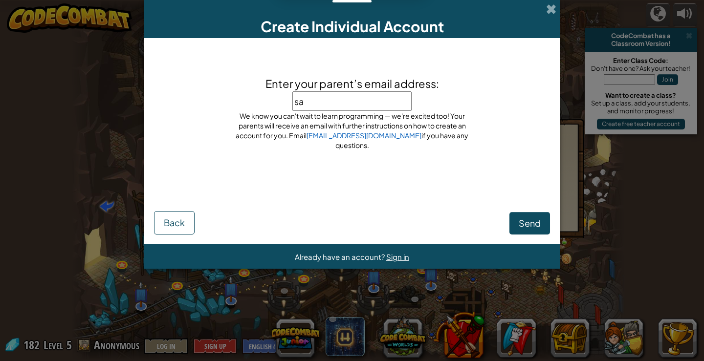
type input "s"
type input "Sabna"
click at [307, 105] on input "Sabna" at bounding box center [351, 101] width 119 height 20
click at [330, 105] on input "sabna" at bounding box center [351, 101] width 119 height 20
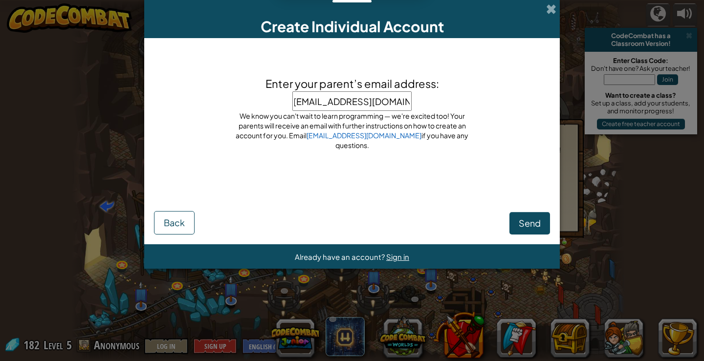
type input "[EMAIL_ADDRESS][DOMAIN_NAME]"
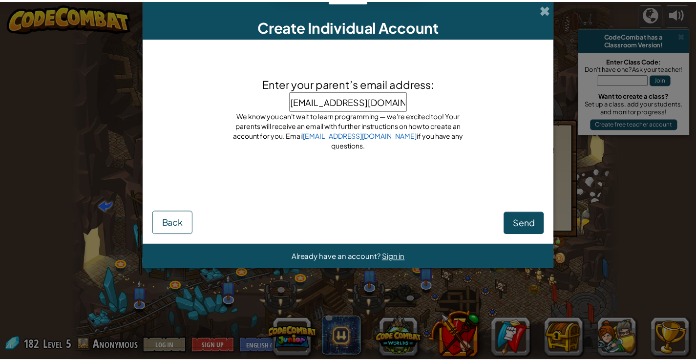
scroll to position [0, 8]
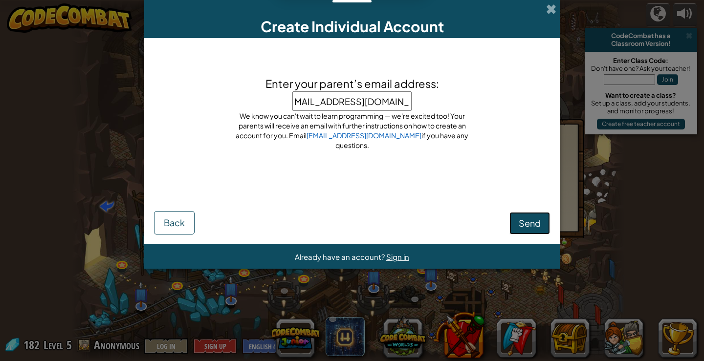
click at [528, 217] on span "Send" at bounding box center [529, 222] width 22 height 11
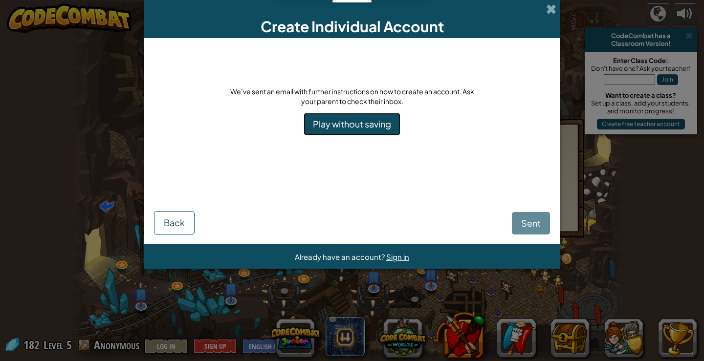
click at [397, 130] on link "Play without saving" at bounding box center [351, 124] width 97 height 22
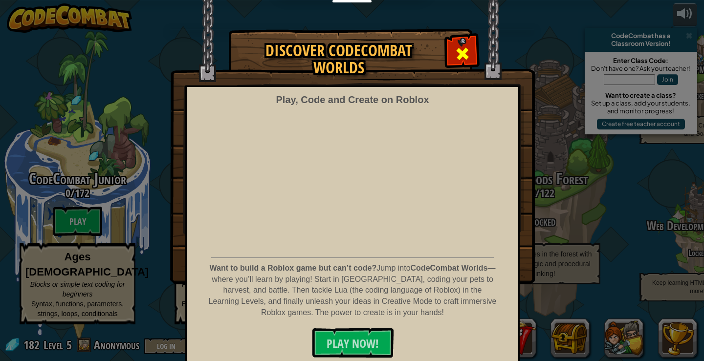
click at [467, 56] on div at bounding box center [462, 52] width 31 height 31
